Goal: Transaction & Acquisition: Book appointment/travel/reservation

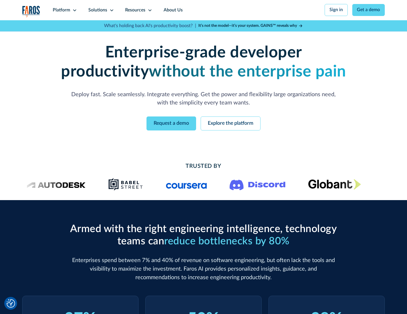
click at [74, 10] on icon at bounding box center [74, 10] width 5 height 5
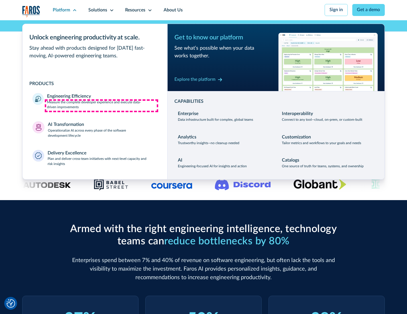
click at [101, 105] on p "Measure the complete developer experience and execute data-driven improvements" at bounding box center [102, 105] width 110 height 10
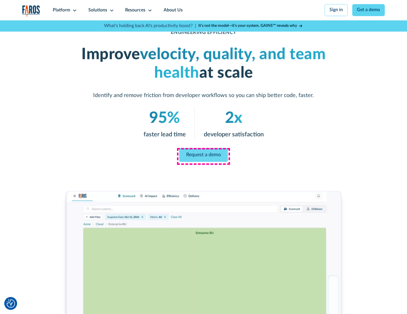
click at [203, 155] on link "Request a demo" at bounding box center [203, 155] width 49 height 14
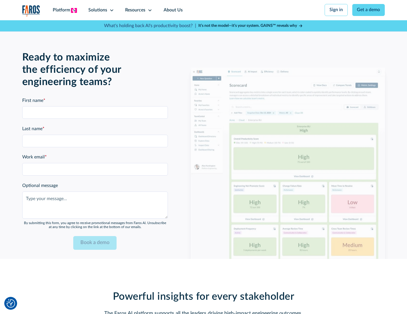
scroll to position [1241, 0]
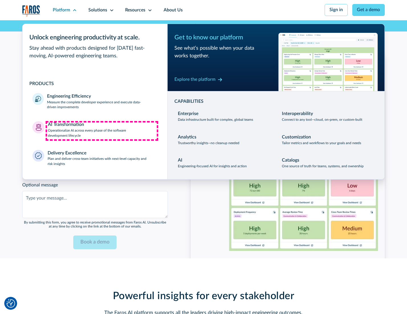
click at [102, 131] on p "Operationalize AI across every phase of the software development lifecycle" at bounding box center [102, 133] width 109 height 10
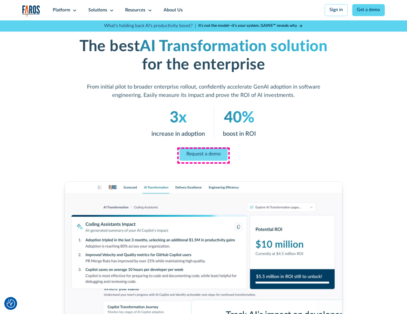
click at [203, 155] on link "Request a demo" at bounding box center [204, 153] width 48 height 13
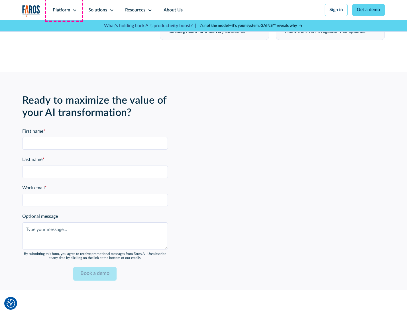
click at [64, 10] on div "Platform" at bounding box center [61, 10] width 17 height 7
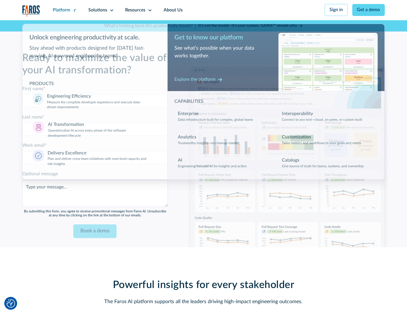
scroll to position [1378, 0]
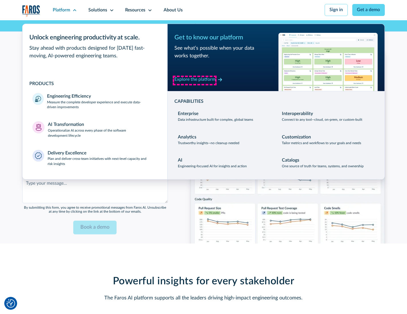
click at [195, 80] on div "Explore the platform" at bounding box center [194, 79] width 41 height 7
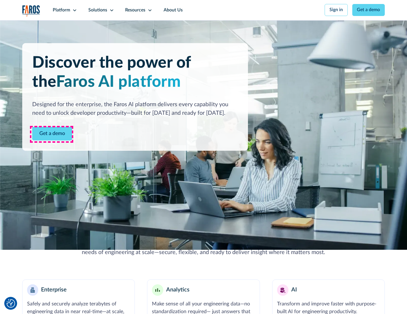
click at [52, 134] on link "Get a demo" at bounding box center [52, 134] width 40 height 14
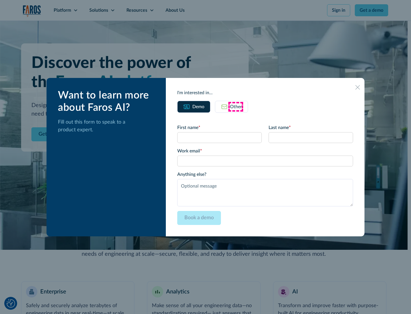
click at [235, 106] on div "Other" at bounding box center [236, 106] width 12 height 7
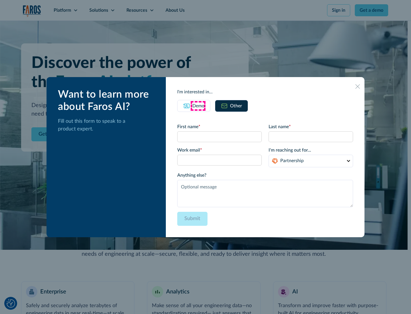
click at [198, 105] on div "Demo" at bounding box center [198, 105] width 12 height 7
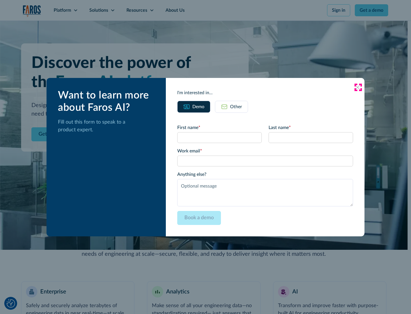
click at [358, 87] on icon at bounding box center [357, 87] width 5 height 5
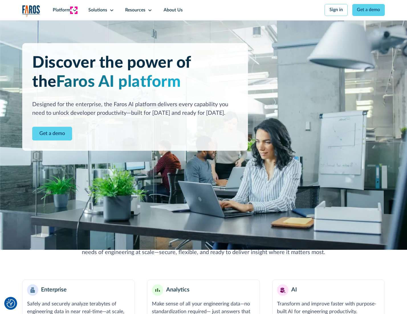
click at [74, 10] on icon at bounding box center [74, 10] width 5 height 5
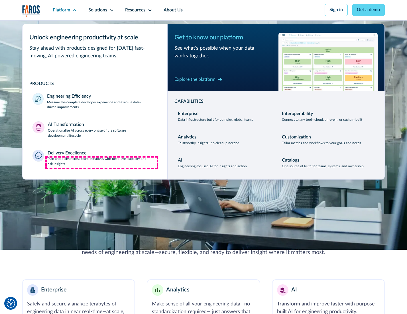
click at [102, 163] on p "Plan and deliver cross-team initiatives with next-level capacity and risk insig…" at bounding box center [103, 161] width 110 height 10
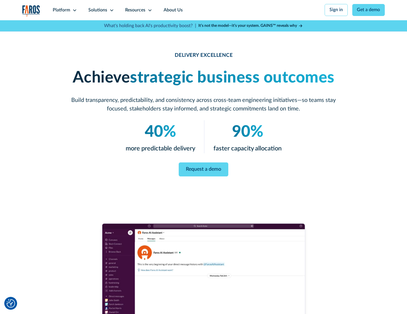
click at [111, 10] on icon at bounding box center [111, 10] width 5 height 5
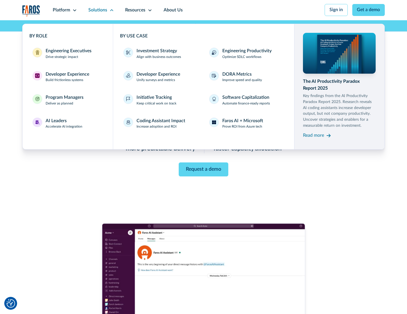
click at [67, 54] on div "Engineering Executives" at bounding box center [69, 51] width 46 height 7
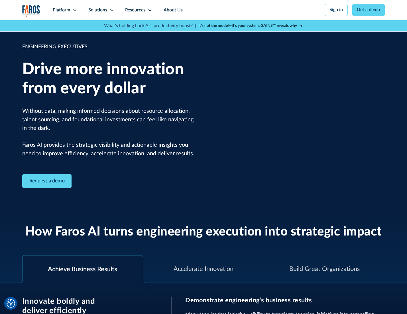
click at [111, 10] on icon at bounding box center [111, 10] width 5 height 5
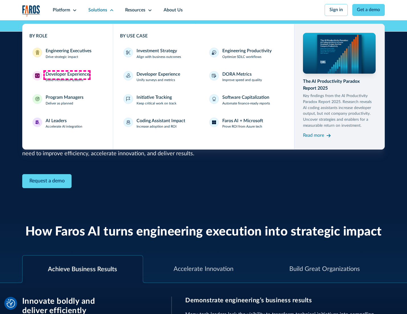
click at [67, 75] on div "Developer Experience" at bounding box center [68, 74] width 44 height 7
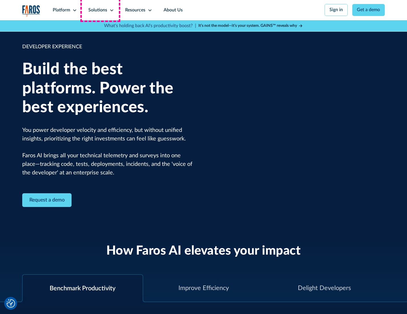
click at [100, 10] on div "Solutions" at bounding box center [97, 10] width 19 height 7
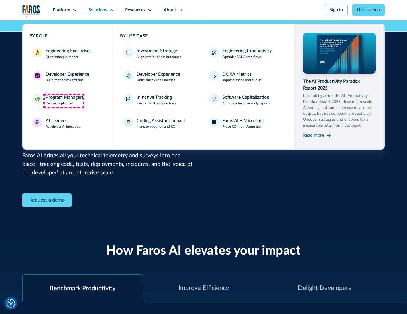
click at [64, 101] on div "Program Managers" at bounding box center [65, 97] width 38 height 7
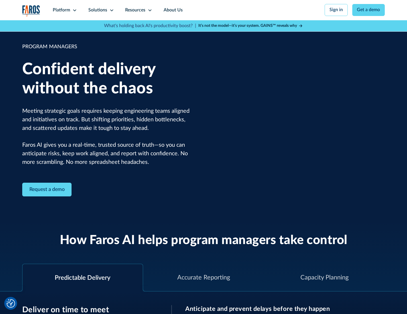
click at [111, 10] on icon at bounding box center [111, 10] width 5 height 5
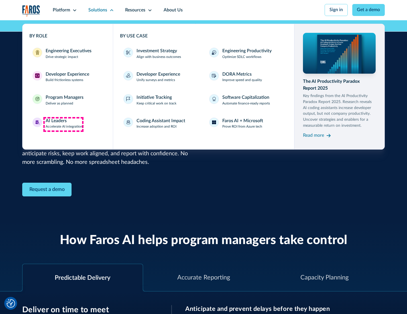
click at [63, 124] on div "AI Leaders" at bounding box center [56, 120] width 21 height 7
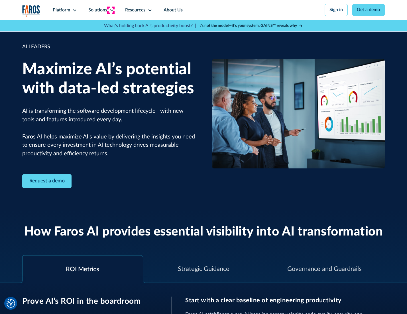
click at [111, 10] on icon at bounding box center [111, 10] width 5 height 5
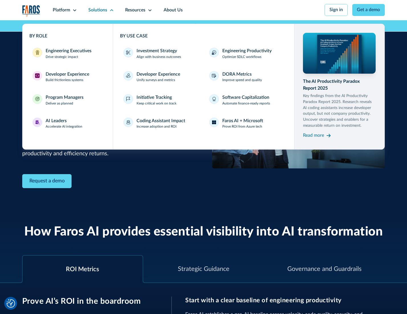
click at [156, 51] on div "Investment Strategy" at bounding box center [157, 51] width 40 height 7
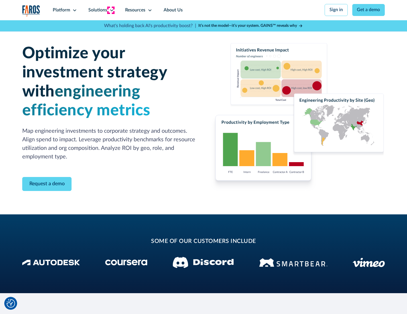
click at [111, 10] on icon at bounding box center [111, 10] width 5 height 5
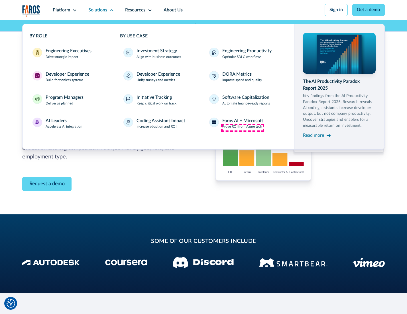
click at [243, 127] on p "Prove ROI from Azure tech" at bounding box center [242, 126] width 40 height 5
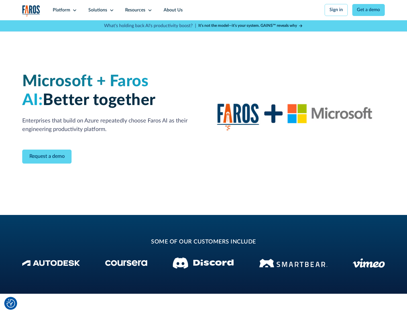
click at [111, 10] on icon at bounding box center [111, 10] width 5 height 5
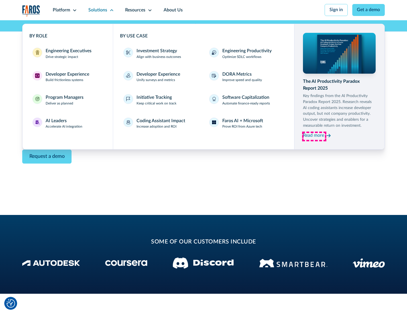
click at [314, 136] on div "Read more" at bounding box center [313, 135] width 21 height 7
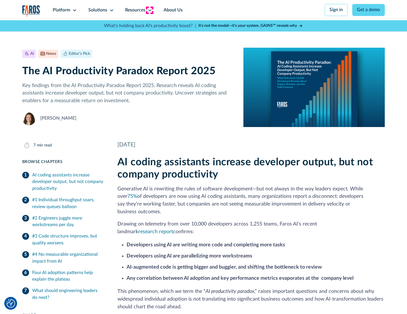
click at [149, 10] on icon at bounding box center [150, 10] width 5 height 5
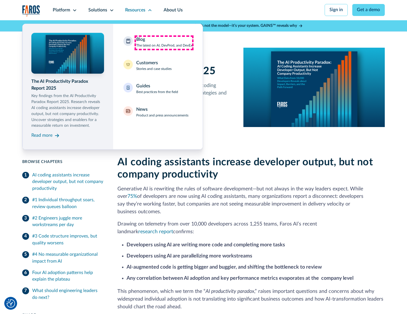
click at [164, 42] on div "Blog The latest on AI, DevProd, and DevEx" at bounding box center [164, 42] width 56 height 12
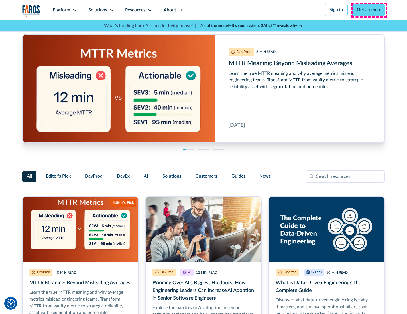
click at [369, 10] on link "Get a demo" at bounding box center [368, 10] width 33 height 12
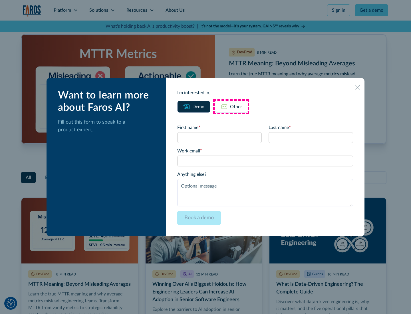
click at [231, 106] on div "Other" at bounding box center [236, 106] width 12 height 7
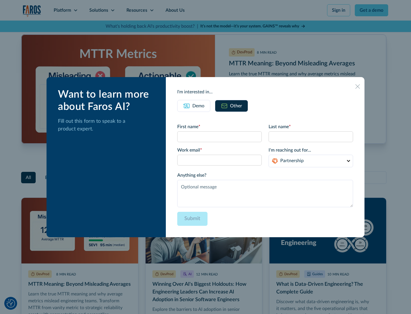
click at [358, 86] on icon at bounding box center [357, 86] width 5 height 5
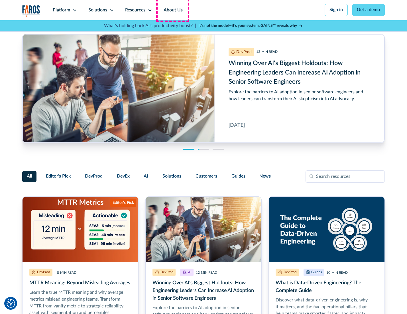
click at [172, 10] on link "About Us" at bounding box center [173, 10] width 31 height 20
